Goal: Navigation & Orientation: Find specific page/section

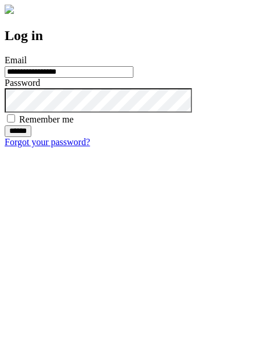
click at [31, 137] on input "******" at bounding box center [18, 131] width 27 height 12
